Goal: Transaction & Acquisition: Purchase product/service

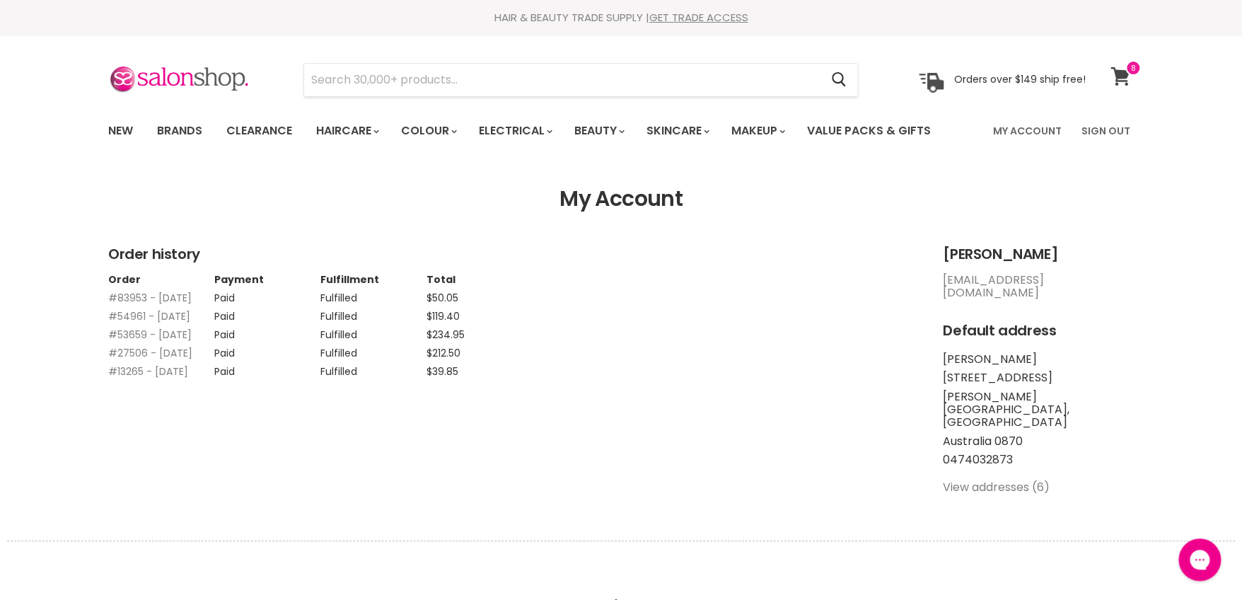
click at [1125, 76] on icon at bounding box center [1119, 76] width 19 height 18
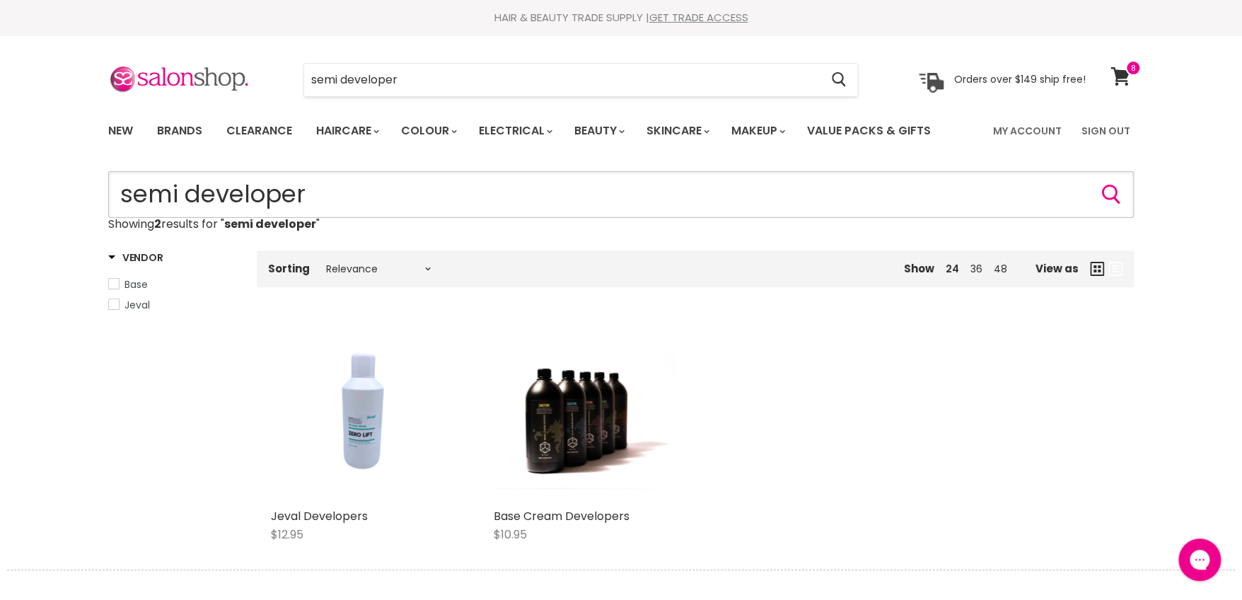
drag, startPoint x: 182, startPoint y: 190, endPoint x: 14, endPoint y: 138, distance: 176.2
click at [0, 145] on html "Skip to content HAIR & BEAUTY TRADE SUPPLY | GET TRADE ACCESS HAIR & BEAUTY TRA…" at bounding box center [621, 300] width 1242 height 600
type input "developer"
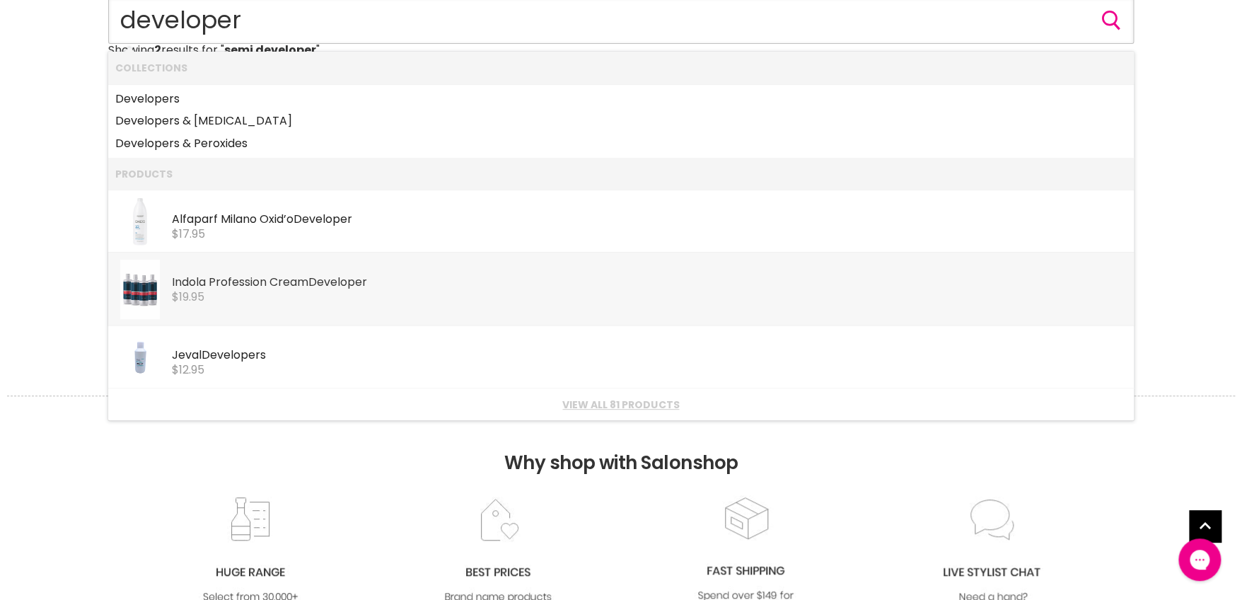
scroll to position [212, 0]
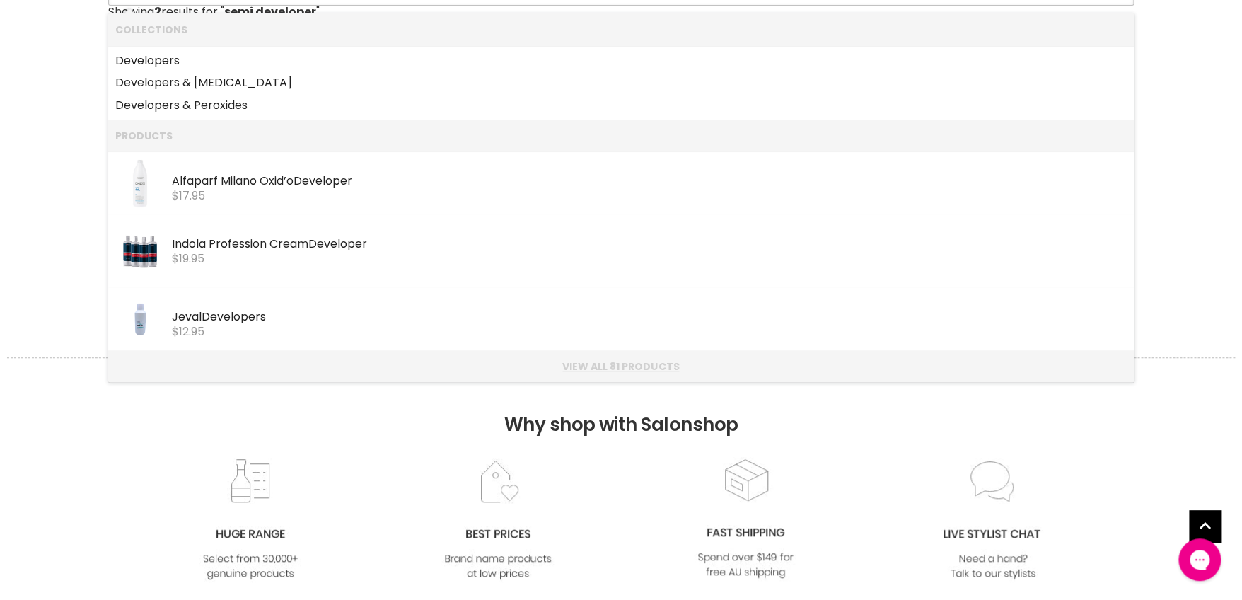
click at [654, 368] on link "View all 81 products" at bounding box center [620, 366] width 1011 height 11
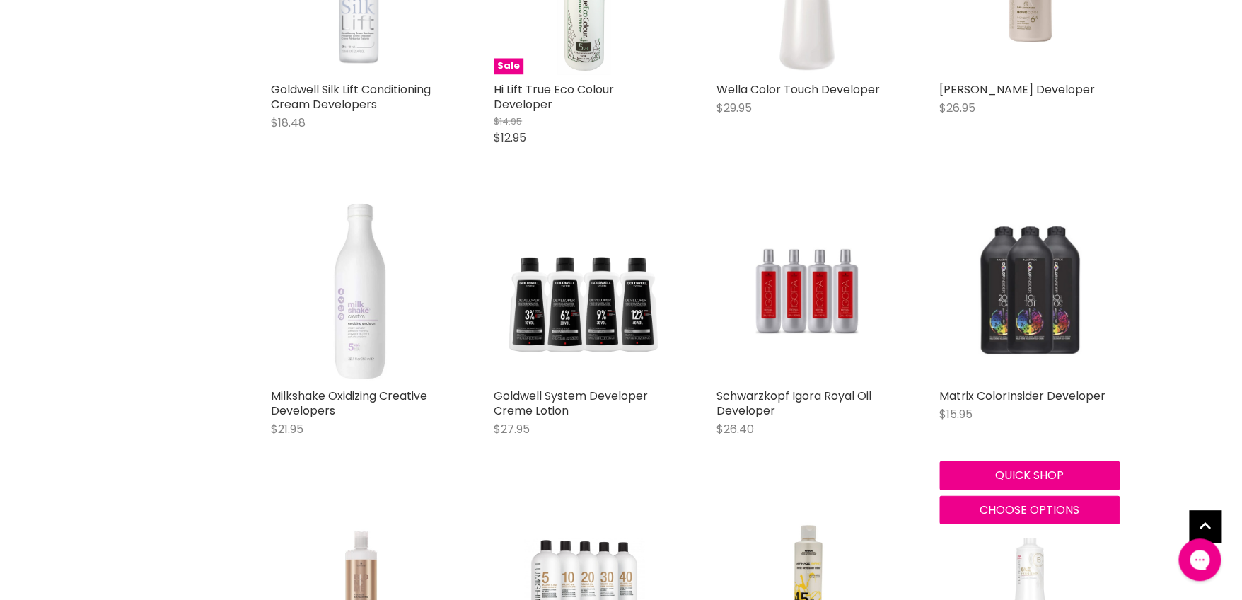
scroll to position [1343, 0]
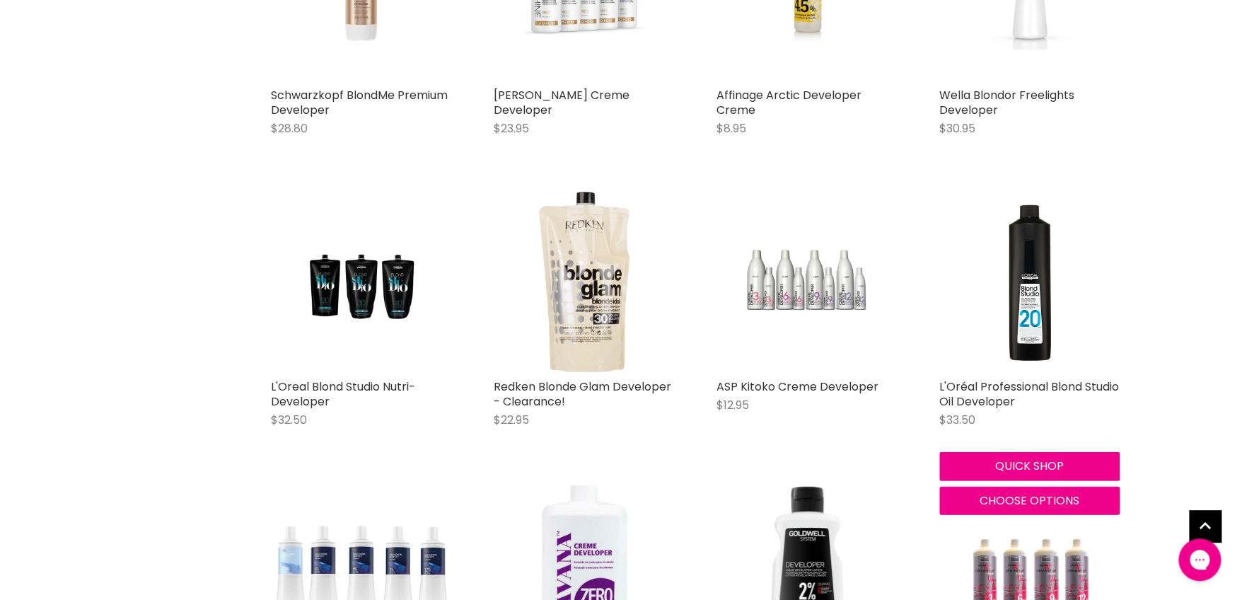
scroll to position [1909, 0]
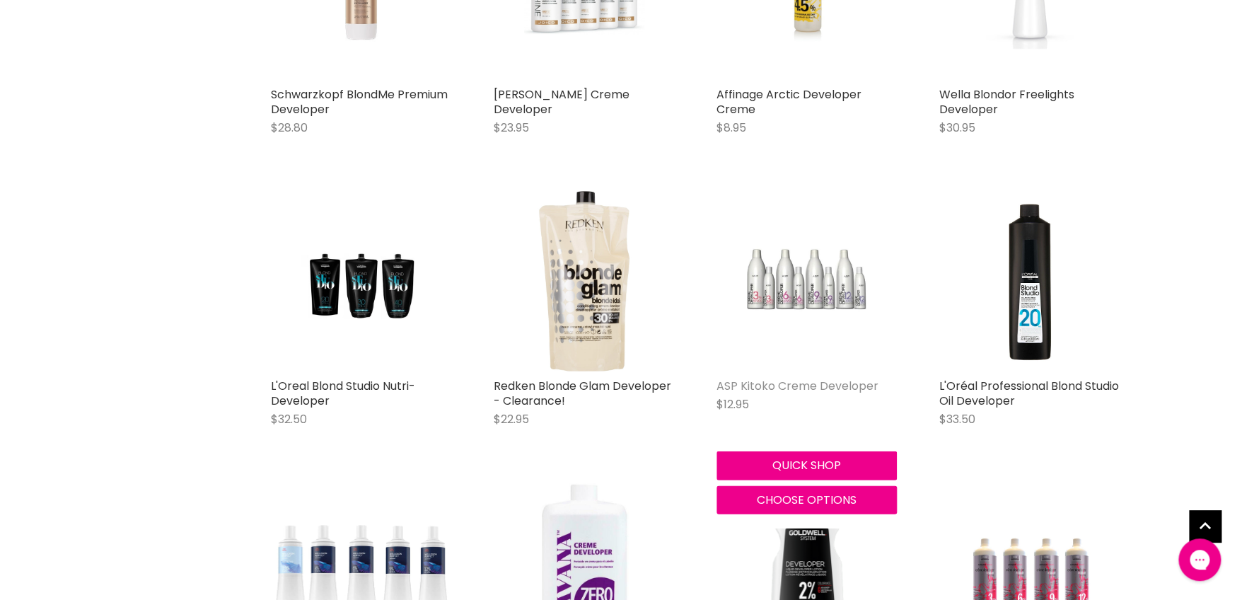
click at [752, 385] on link "ASP Kitoko Creme Developer" at bounding box center [797, 386] width 162 height 16
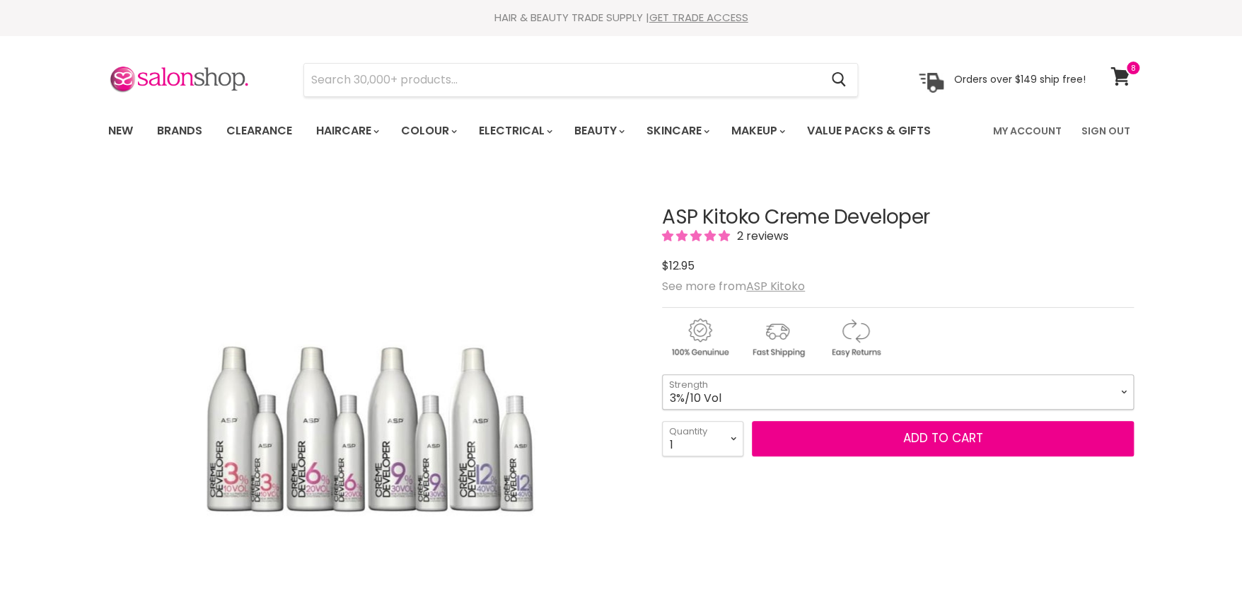
click at [1126, 389] on select "3%/10 Vol 6%/20 Vol 9%/30 Vol 12%/40 Vol" at bounding box center [898, 391] width 472 height 35
click at [993, 264] on div "$12.95" at bounding box center [898, 265] width 472 height 19
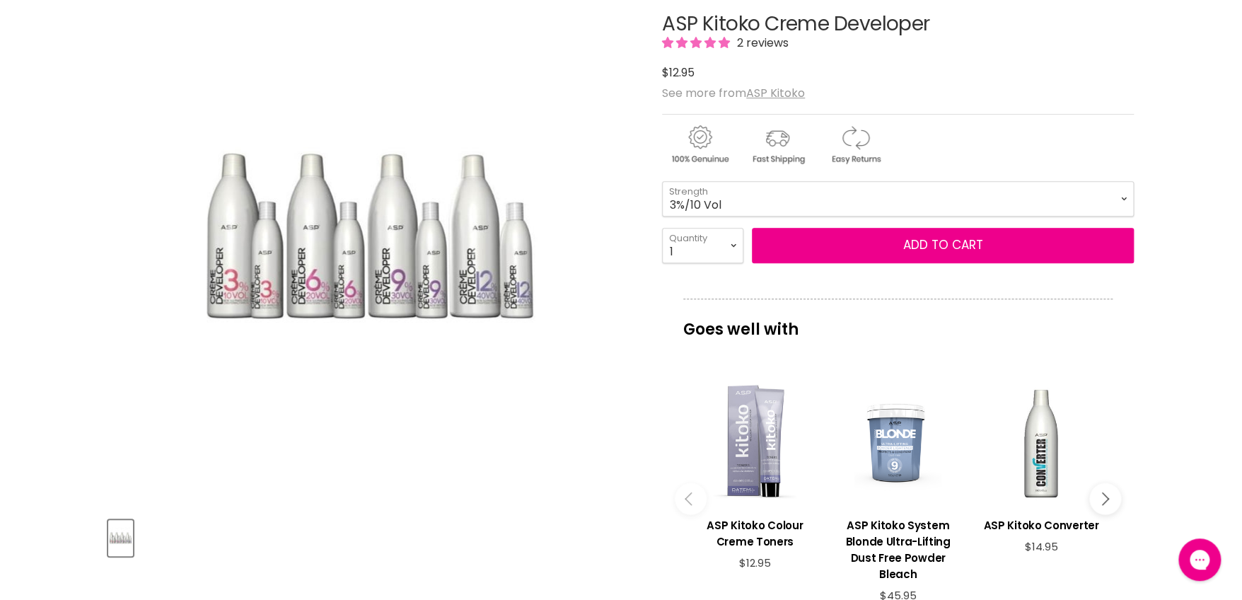
scroll to position [282, 0]
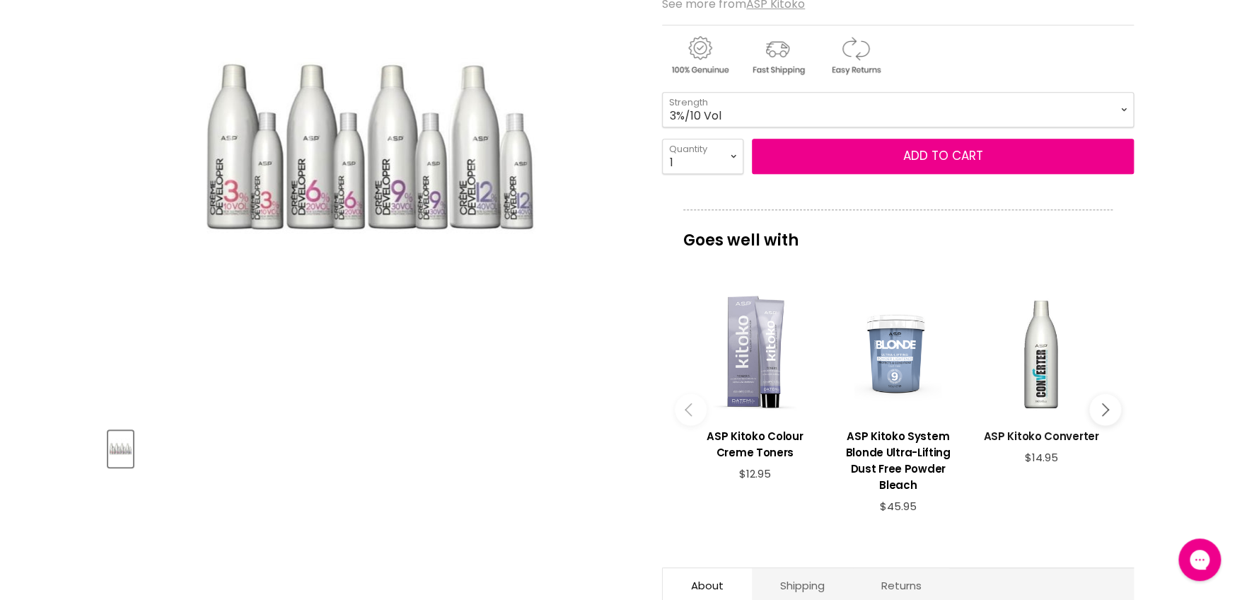
click at [1020, 433] on h3 "ASP Kitoko Converter" at bounding box center [1040, 436] width 129 height 16
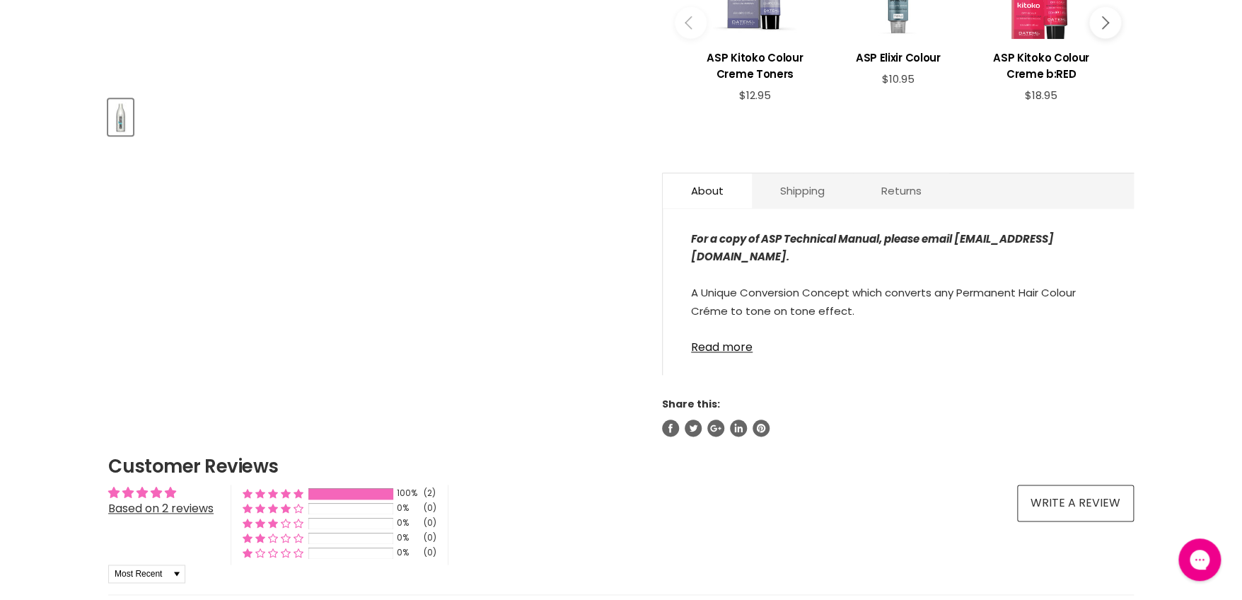
scroll to position [706, 0]
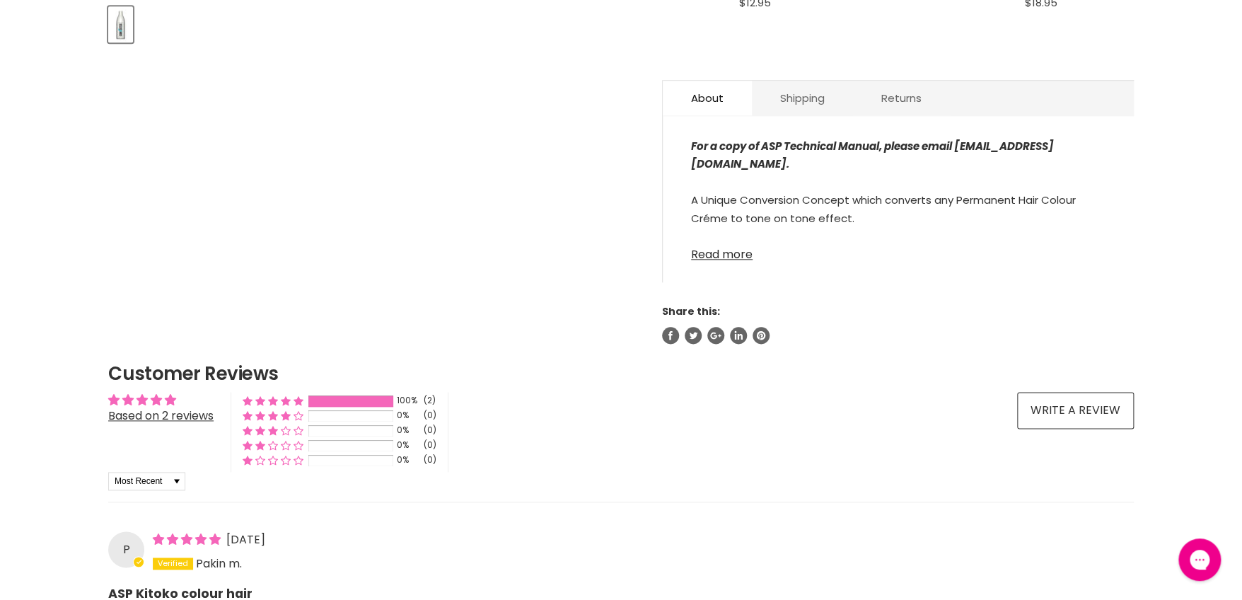
click at [723, 252] on link "Read more" at bounding box center [898, 250] width 414 height 21
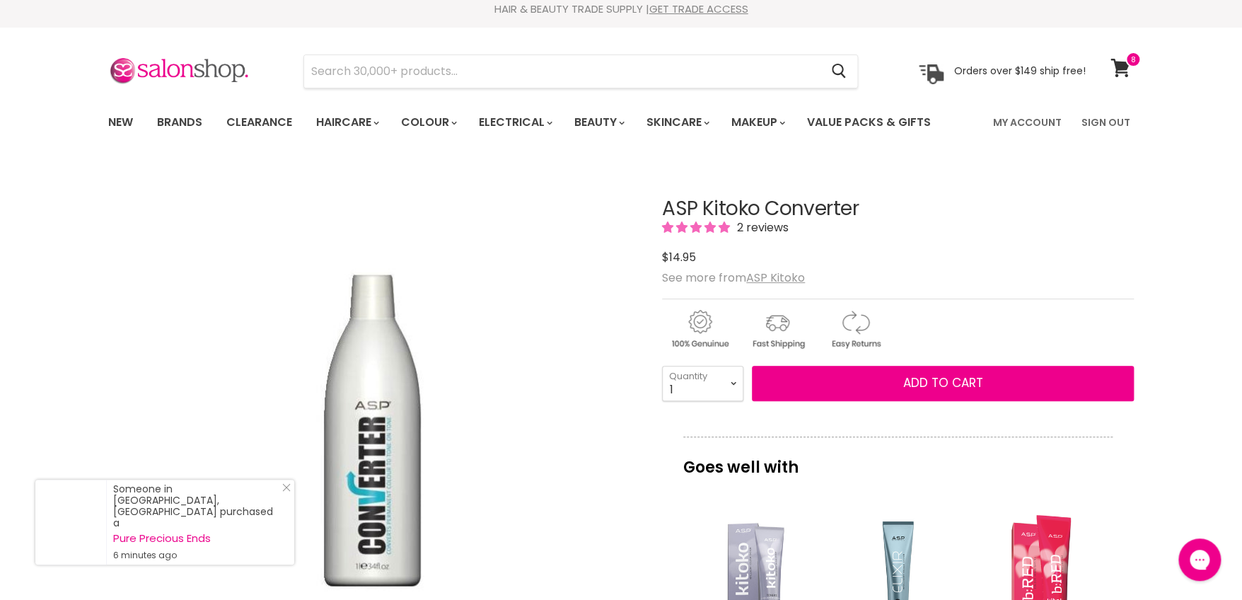
scroll to position [0, 0]
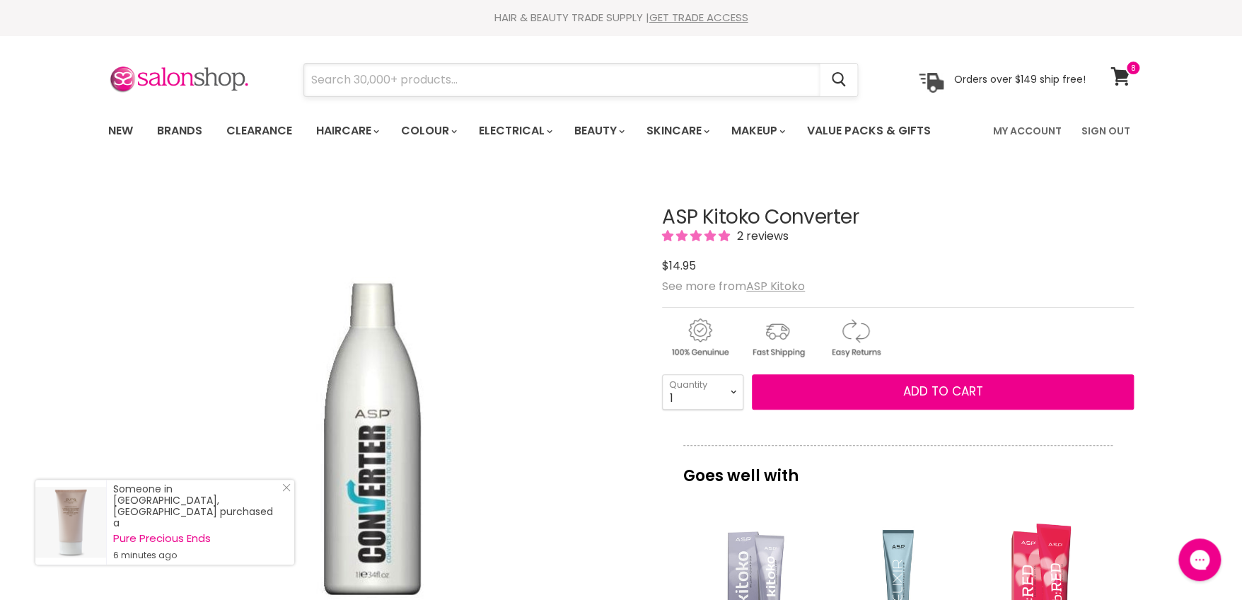
click at [455, 84] on input "Search" at bounding box center [561, 80] width 515 height 33
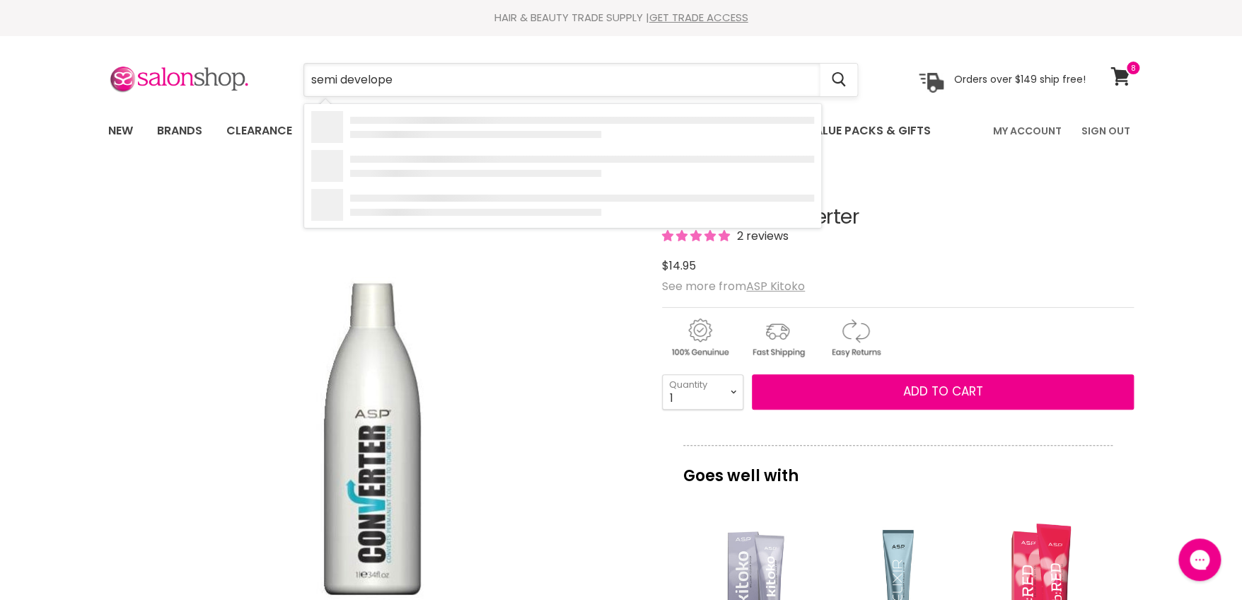
type input "semi developer"
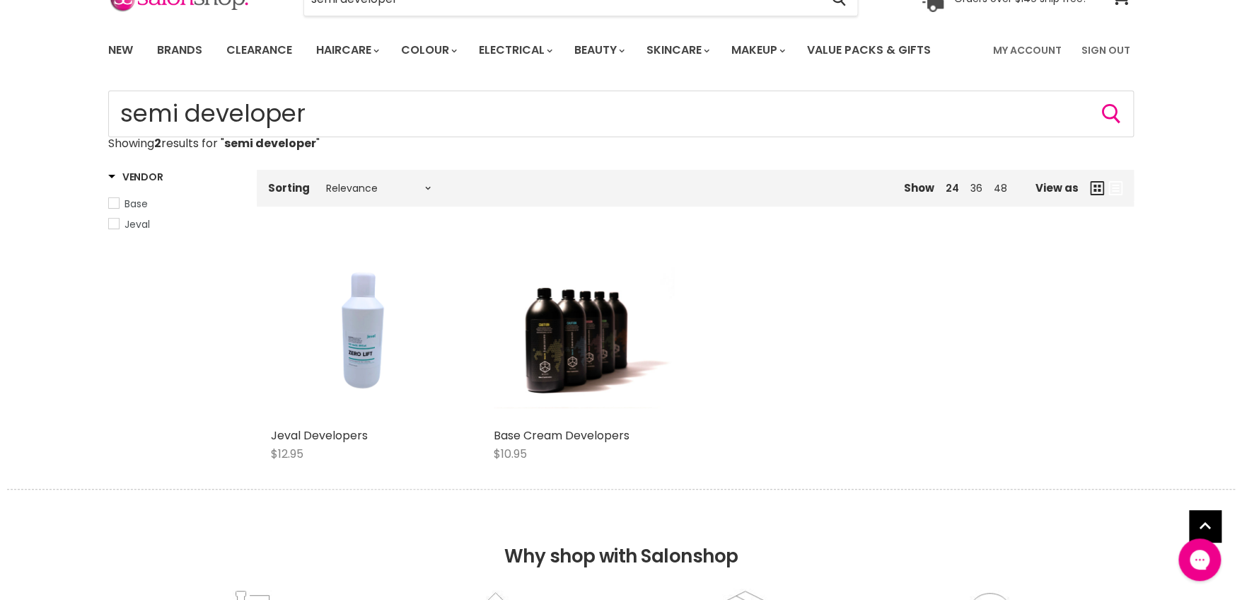
scroll to position [212, 0]
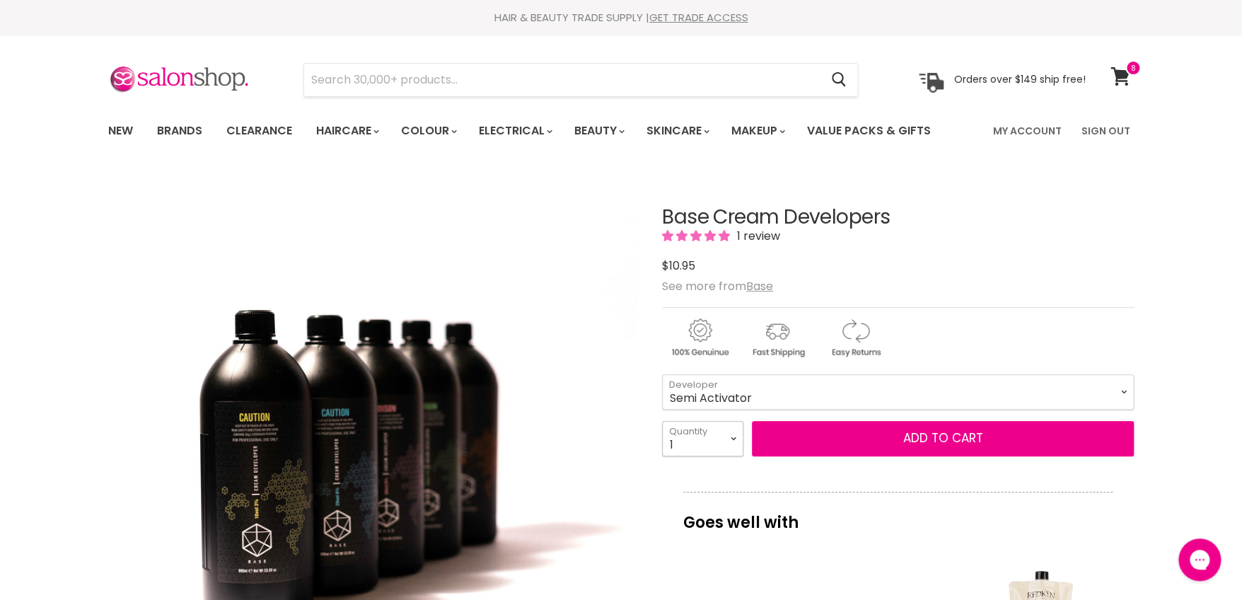
click at [733, 436] on select "1 2 3 4 5 6 7 8 9 10+" at bounding box center [702, 438] width 81 height 35
select select "2"
click at [662, 421] on select "1 2 3 4 5 6 7 8 9 10+" at bounding box center [702, 438] width 81 height 35
type input "2"
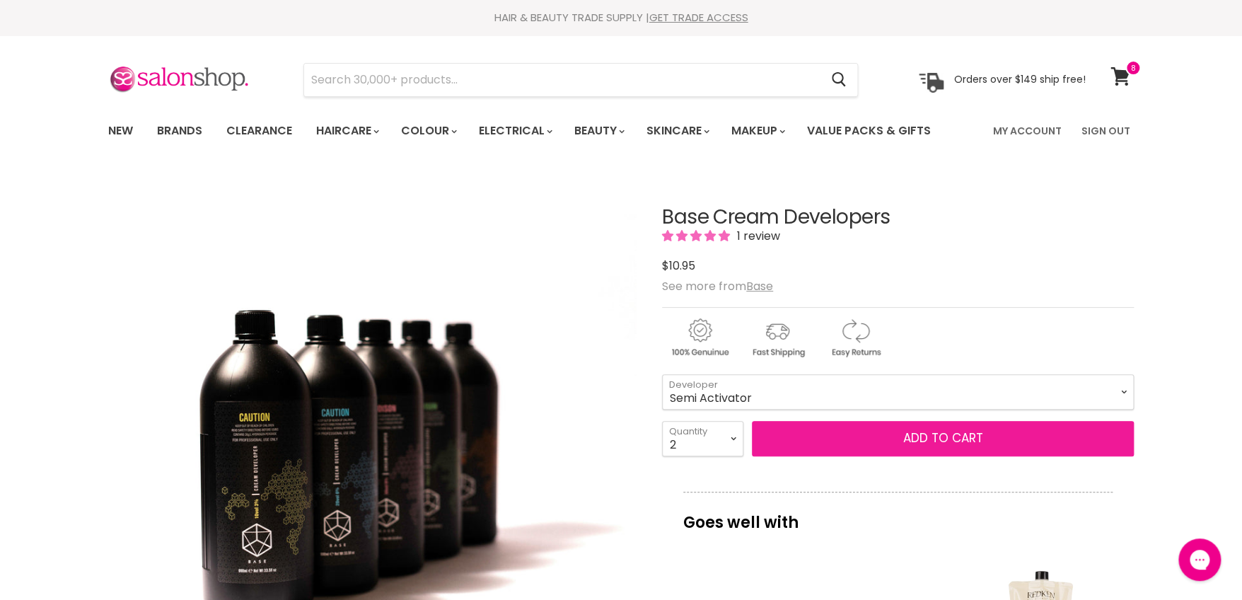
click at [895, 434] on button "Add to cart" at bounding box center [943, 438] width 382 height 35
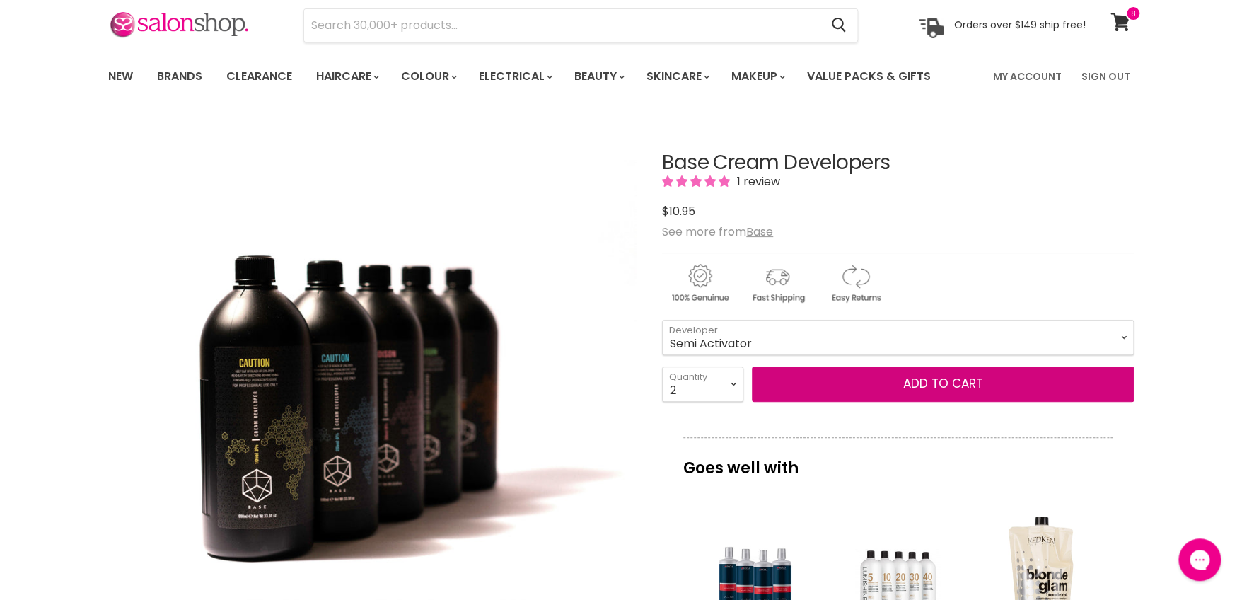
scroll to position [70, 0]
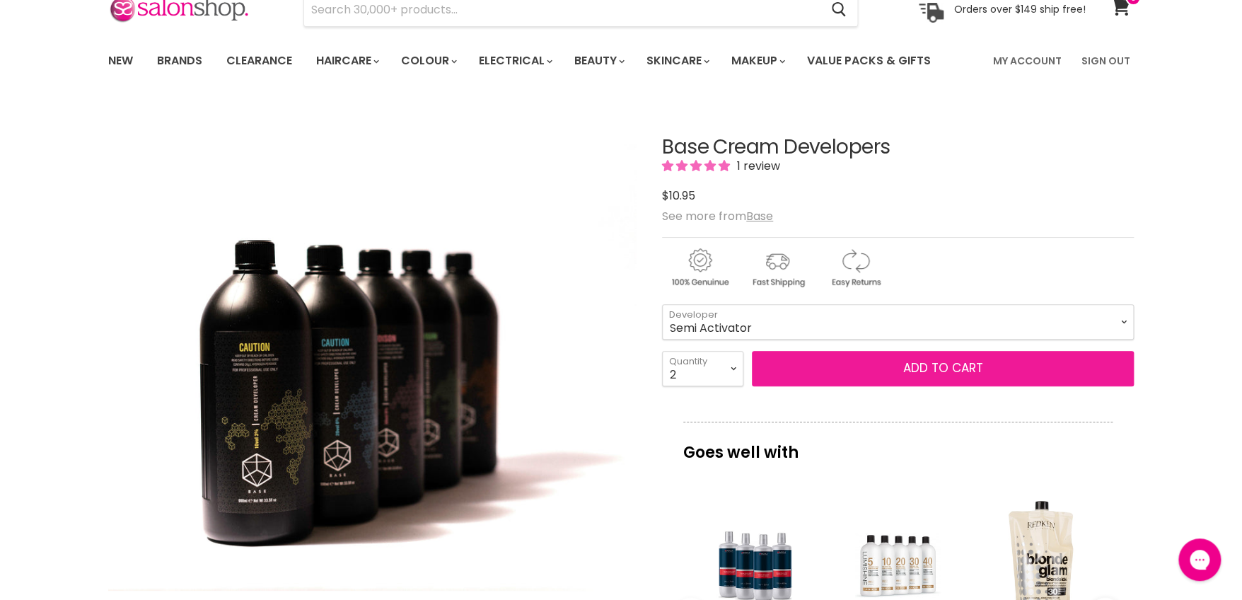
click at [997, 360] on button "Add to cart" at bounding box center [943, 368] width 382 height 35
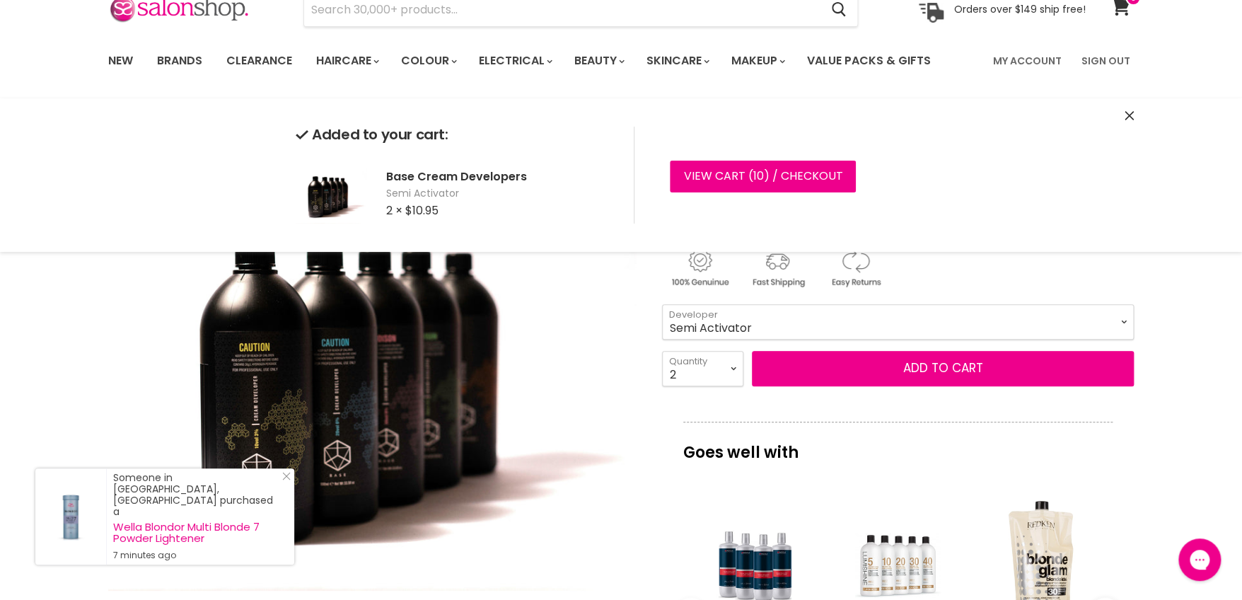
scroll to position [0, 0]
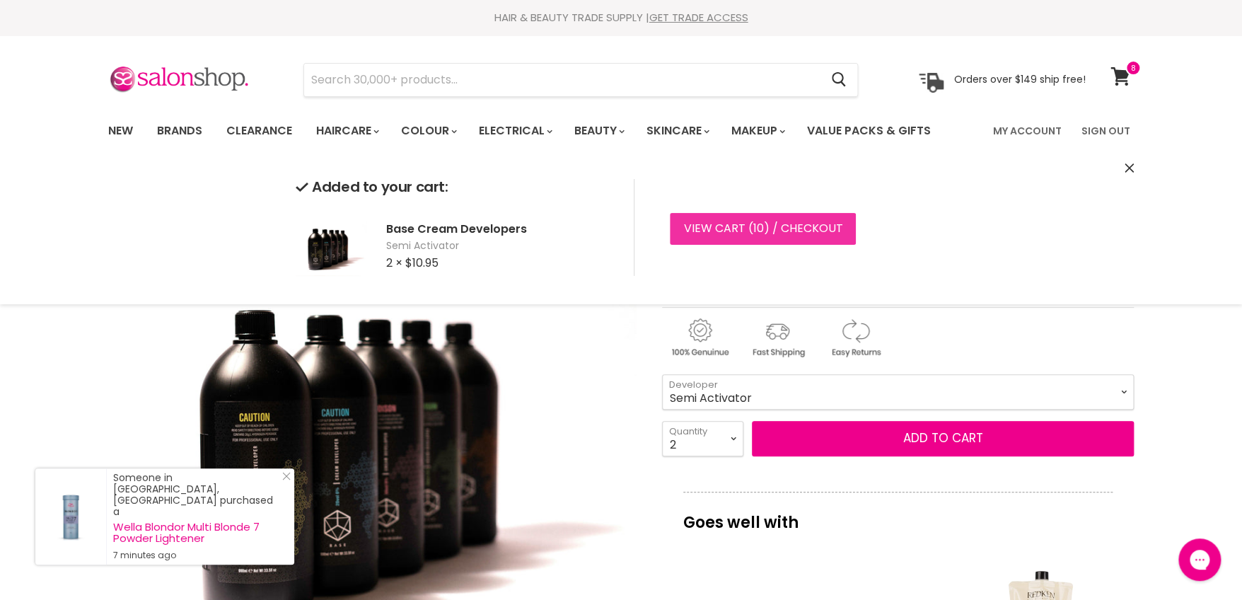
click at [709, 225] on link "View cart ( 10 ) / Checkout" at bounding box center [763, 228] width 186 height 31
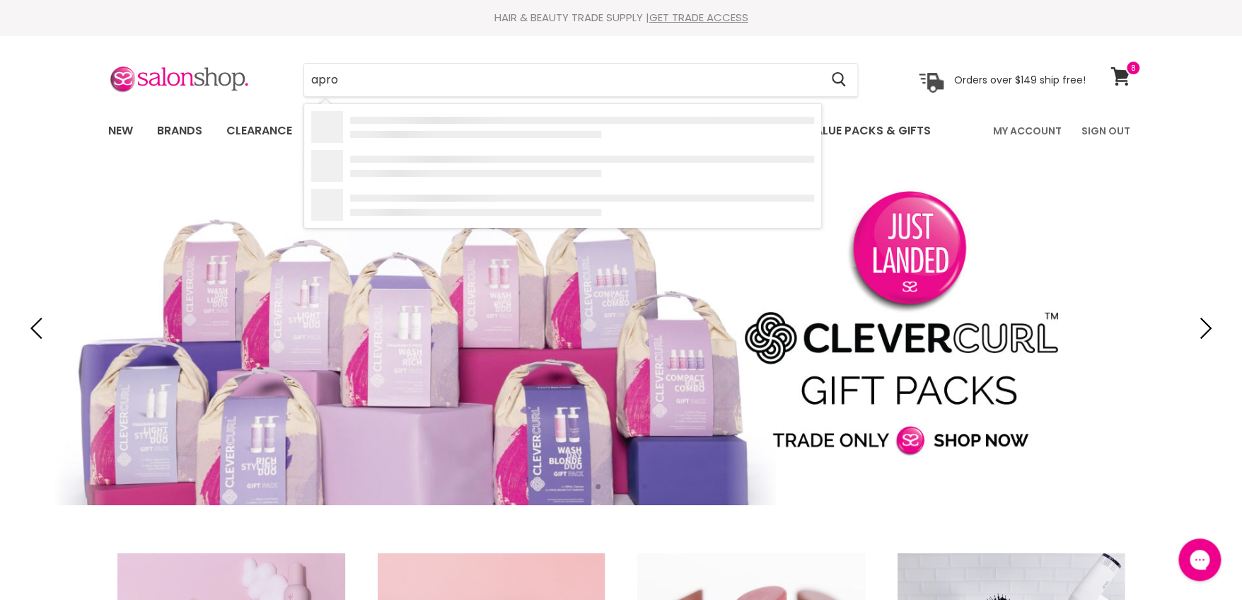
type input "apron"
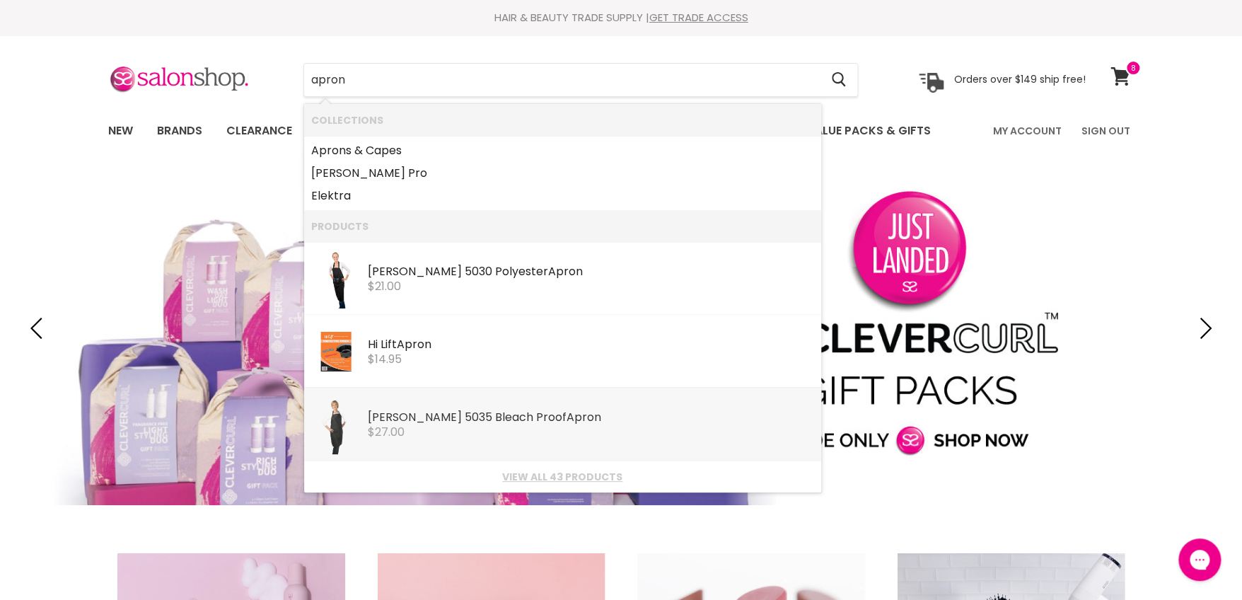
click at [566, 417] on b "Apron" at bounding box center [583, 417] width 35 height 16
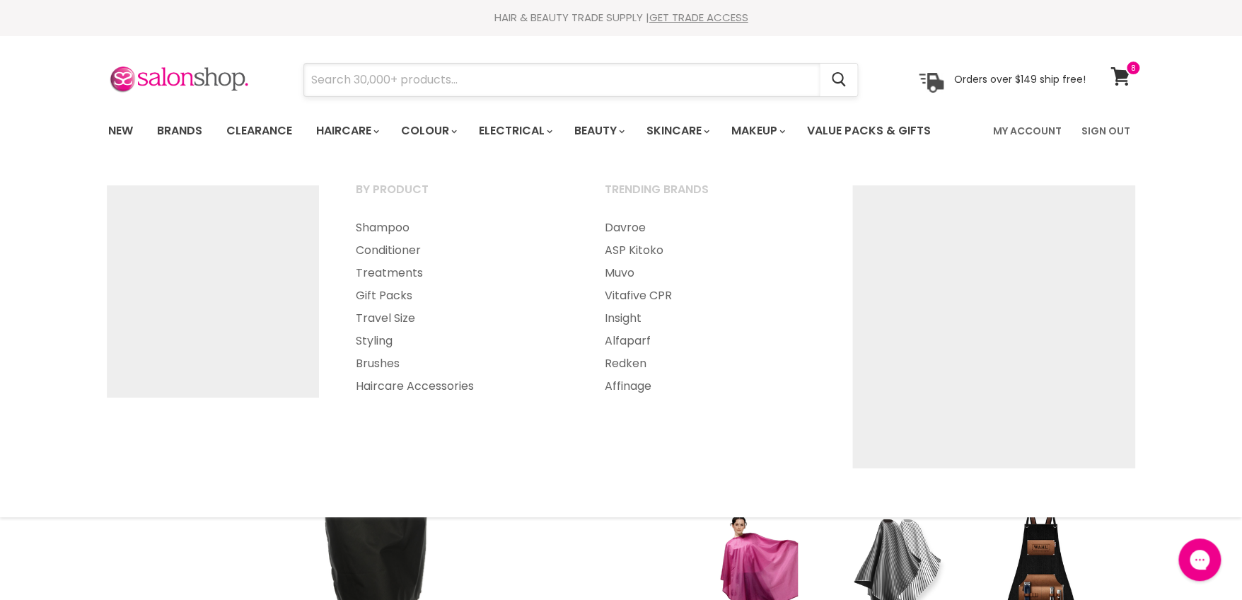
click at [358, 81] on input "Search" at bounding box center [561, 80] width 515 height 33
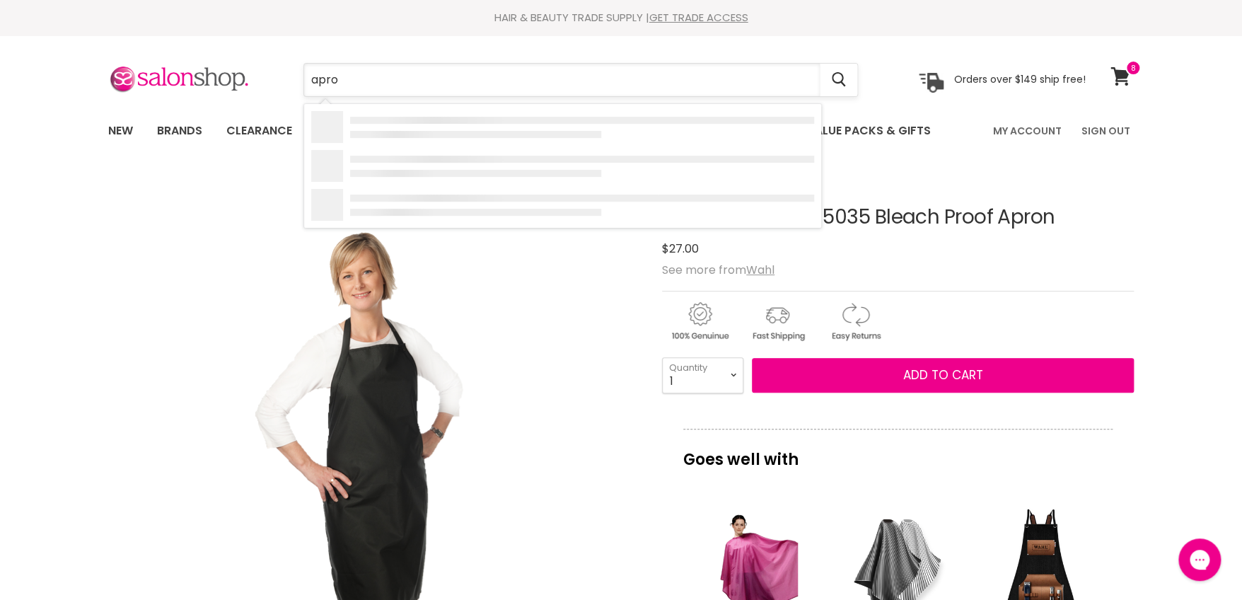
type input "apron"
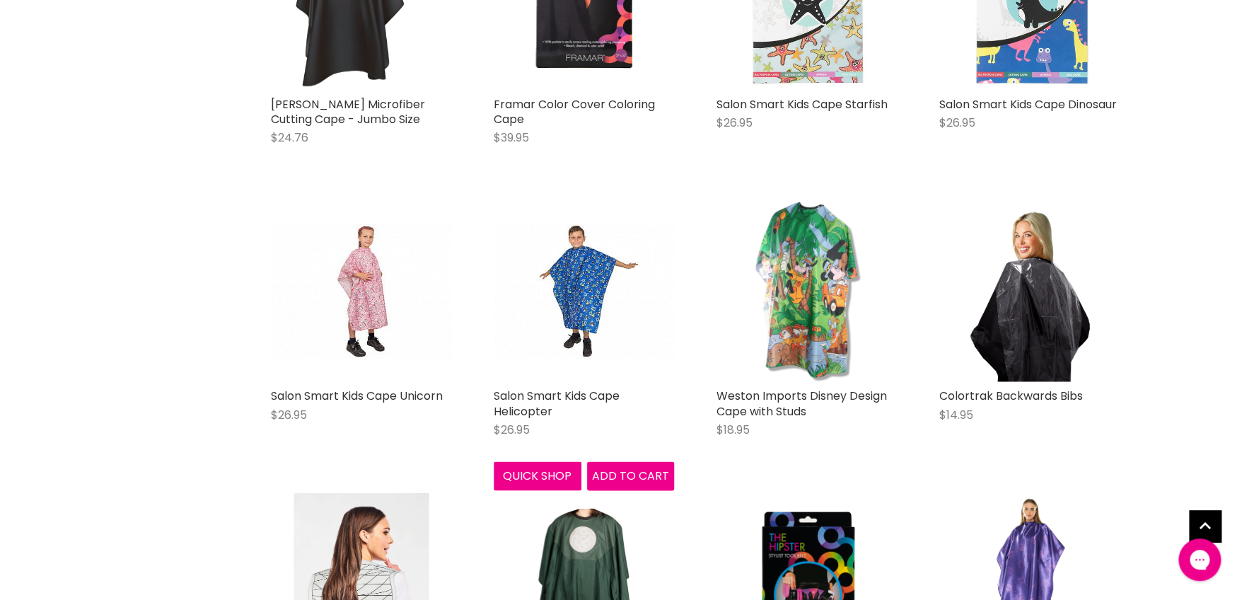
scroll to position [1061, 0]
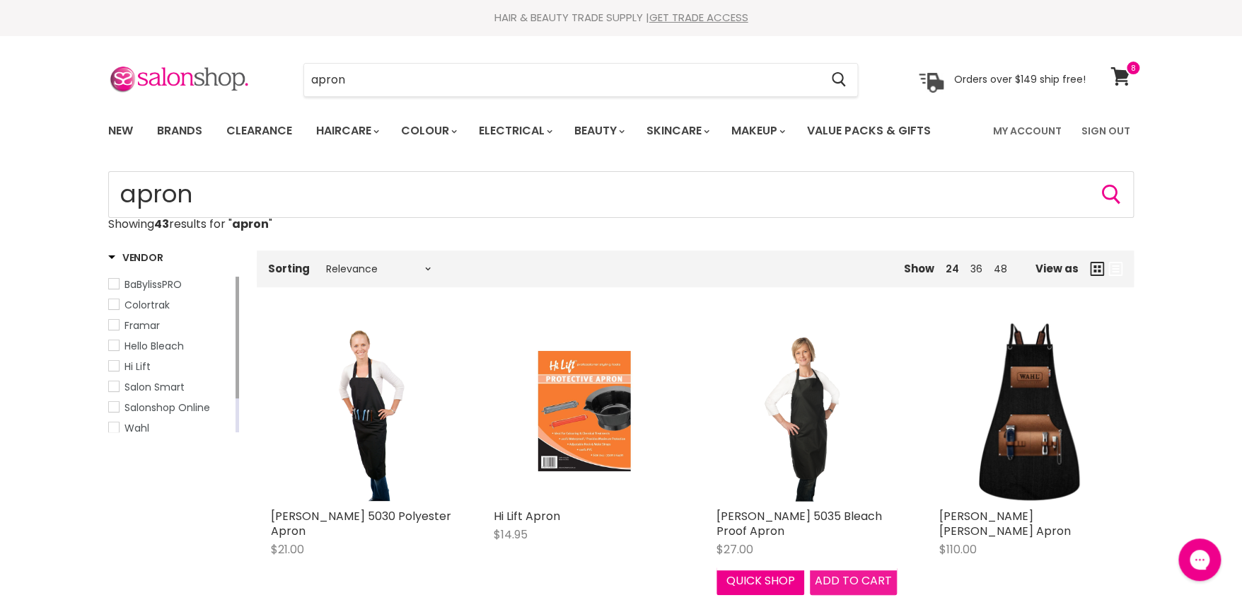
click at [844, 577] on span "Add to cart" at bounding box center [853, 580] width 77 height 16
click at [846, 573] on span "Add to cart" at bounding box center [853, 580] width 77 height 16
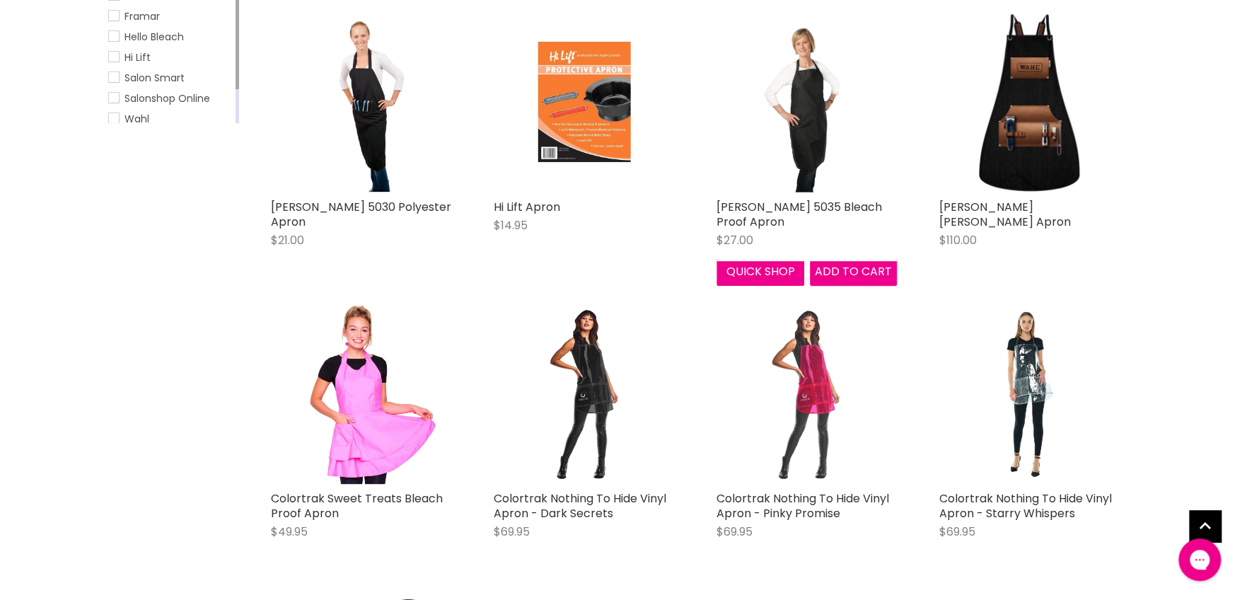
scroll to position [353, 0]
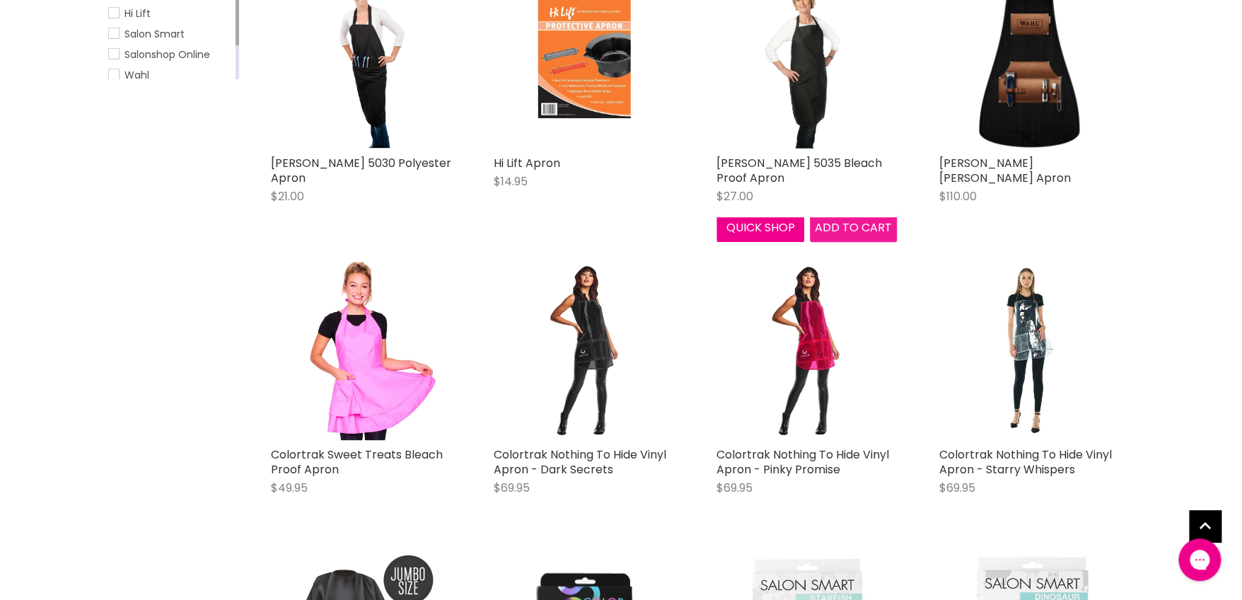
click at [847, 228] on span "Add to cart" at bounding box center [853, 227] width 77 height 16
click at [805, 164] on link "[PERSON_NAME] 5035 Bleach Proof Apron" at bounding box center [798, 170] width 165 height 31
